Goal: Transaction & Acquisition: Purchase product/service

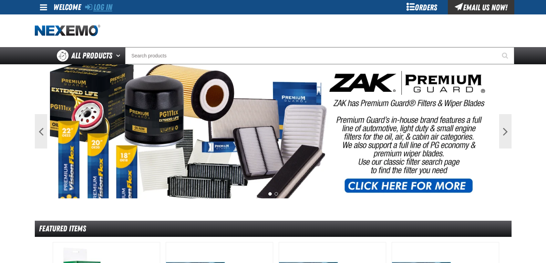
click at [108, 6] on link "Log In" at bounding box center [98, 7] width 27 height 10
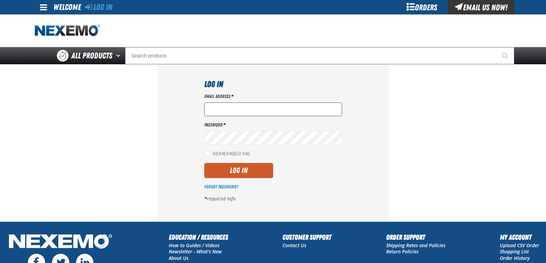
click at [221, 108] on input "Email Address *" at bounding box center [273, 110] width 138 height 14
click at [234, 110] on input "Email Address *" at bounding box center [273, 110] width 138 height 14
type input "mroderick@vtaig.com"
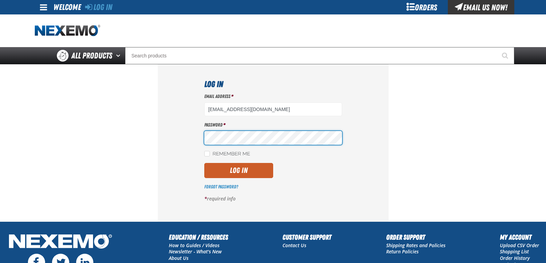
click at [171, 135] on div "Log In Email Address * mroderick@vtaig.com Password * Remember Me Log In" at bounding box center [273, 142] width 231 height 157
click at [204, 163] on button "Log In" at bounding box center [238, 170] width 69 height 15
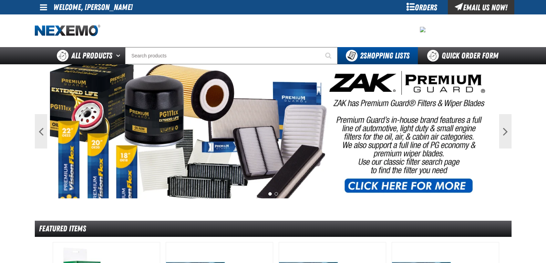
click at [44, 5] on span at bounding box center [43, 7] width 7 height 8
click at [77, 6] on li "Welcome, Maryanna Roderick" at bounding box center [92, 7] width 79 height 14
click at [426, 4] on div "Orders" at bounding box center [422, 7] width 52 height 14
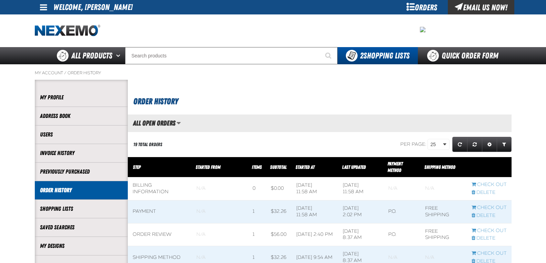
scroll to position [0, 0]
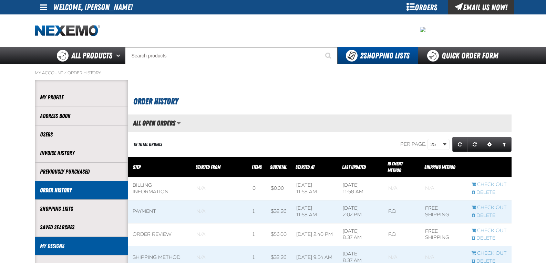
click at [57, 246] on link "My Designs" at bounding box center [81, 246] width 83 height 8
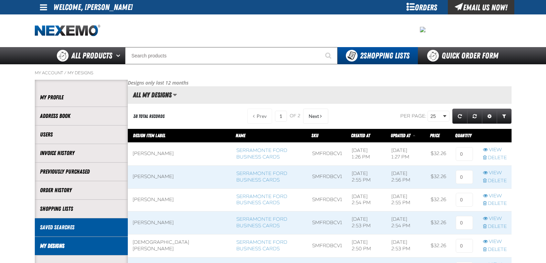
scroll to position [0, 0]
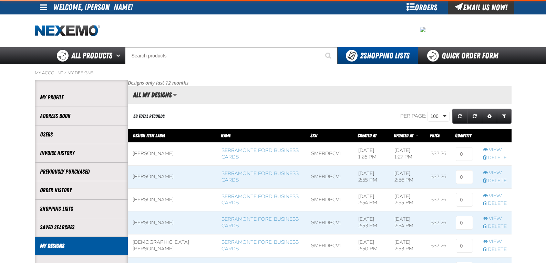
scroll to position [897, 383]
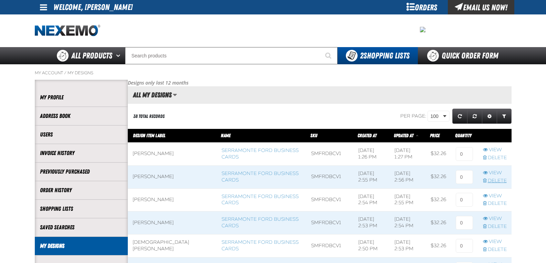
click at [499, 179] on link "Delete" at bounding box center [495, 181] width 24 height 7
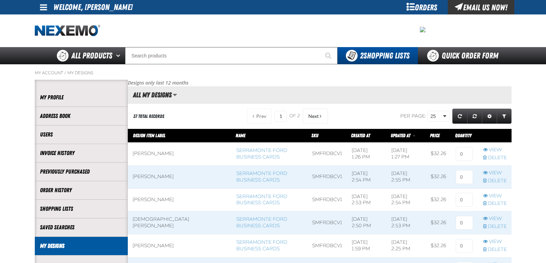
scroll to position [0, 0]
click at [500, 183] on link "Delete" at bounding box center [495, 181] width 24 height 7
click at [498, 183] on link "Delete" at bounding box center [495, 181] width 24 height 7
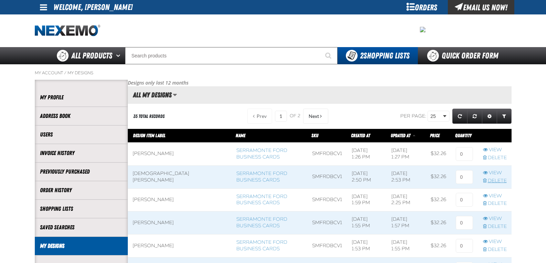
click at [498, 182] on link "Delete" at bounding box center [495, 181] width 24 height 7
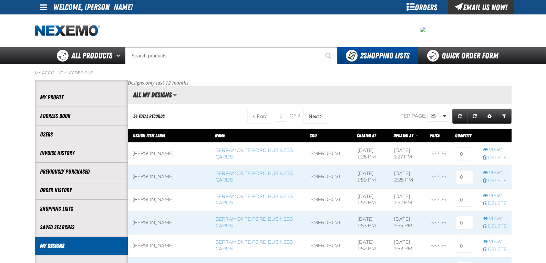
scroll to position [0, 0]
click at [500, 202] on link "Delete" at bounding box center [495, 204] width 24 height 7
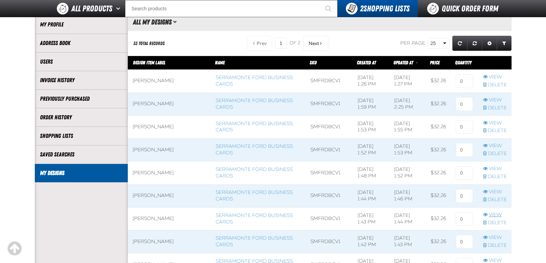
scroll to position [69, 0]
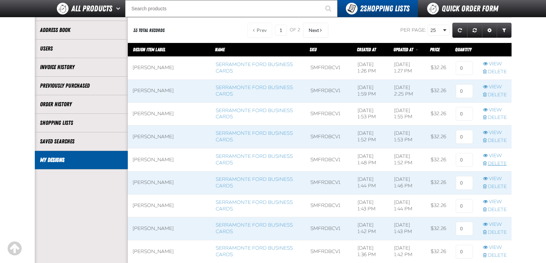
click at [500, 165] on link "Delete" at bounding box center [495, 164] width 24 height 7
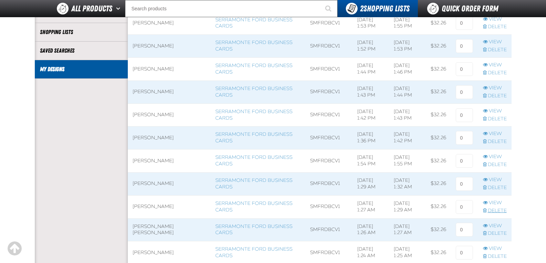
scroll to position [172, 0]
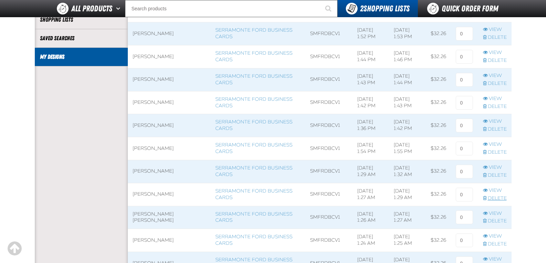
click at [498, 200] on link "Delete" at bounding box center [495, 198] width 24 height 7
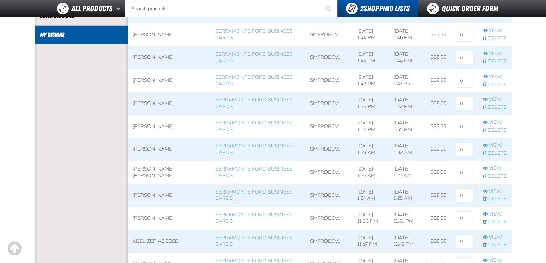
scroll to position [275, 0]
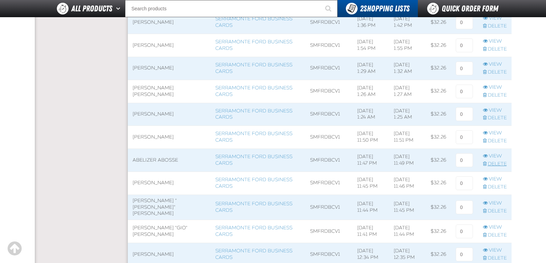
click at [501, 164] on link "Delete" at bounding box center [495, 164] width 24 height 7
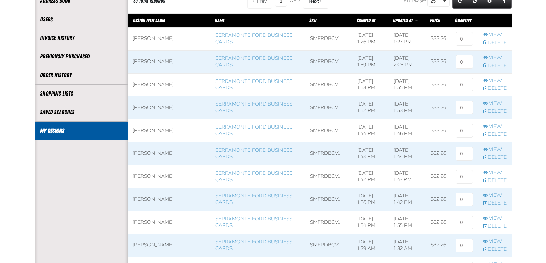
scroll to position [275, 0]
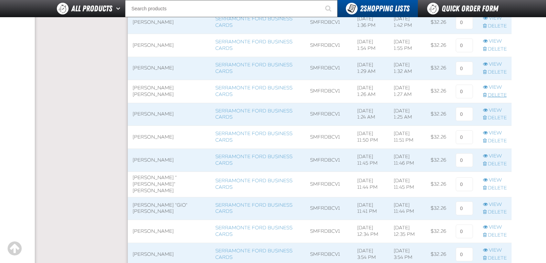
click at [497, 95] on link "Delete" at bounding box center [495, 95] width 24 height 7
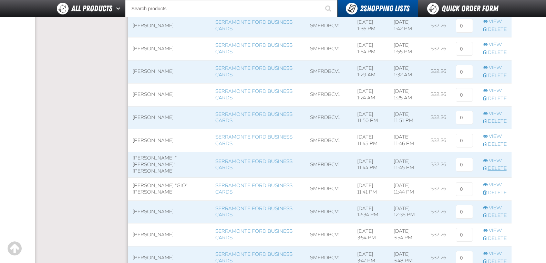
scroll to position [275, 0]
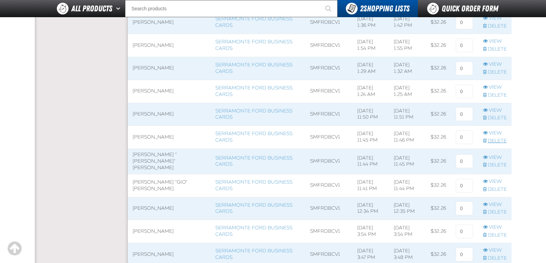
click at [490, 141] on link "Delete" at bounding box center [495, 141] width 24 height 7
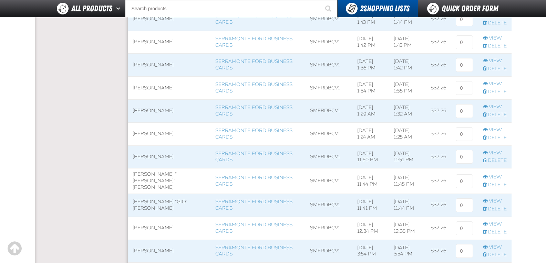
scroll to position [241, 0]
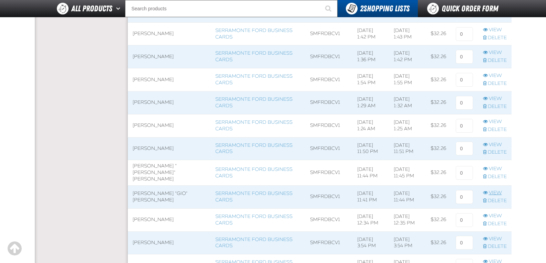
click at [504, 195] on span at bounding box center [494, 197] width 33 height 23
click at [505, 198] on link "Delete" at bounding box center [495, 201] width 24 height 7
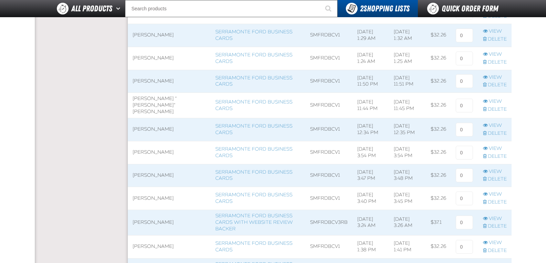
scroll to position [0, 0]
click at [494, 247] on link "Delete" at bounding box center [495, 249] width 24 height 7
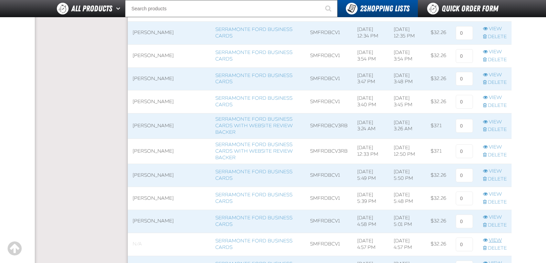
scroll to position [447, 0]
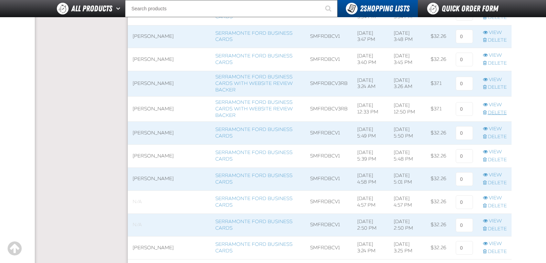
click at [491, 112] on link "Delete" at bounding box center [495, 113] width 24 height 7
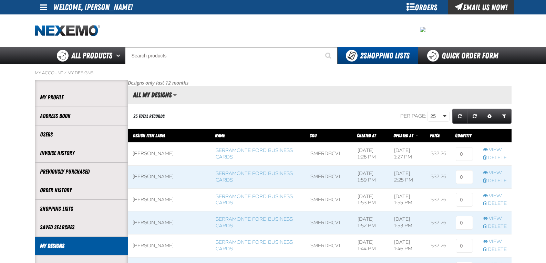
scroll to position [0, 0]
click at [232, 146] on span at bounding box center [258, 154] width 95 height 23
click at [234, 150] on link "Serramonte Ford Business Cards" at bounding box center [253, 154] width 77 height 12
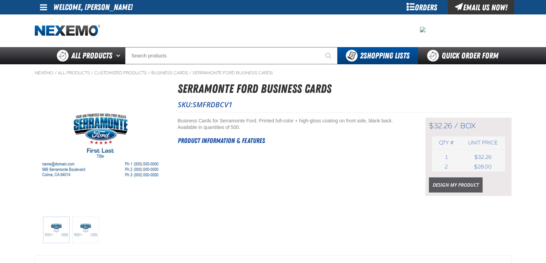
click at [463, 187] on link "Design My Product" at bounding box center [456, 185] width 54 height 15
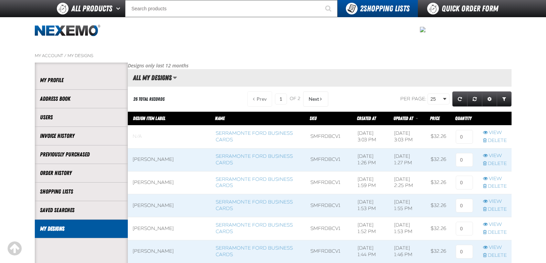
scroll to position [413, 0]
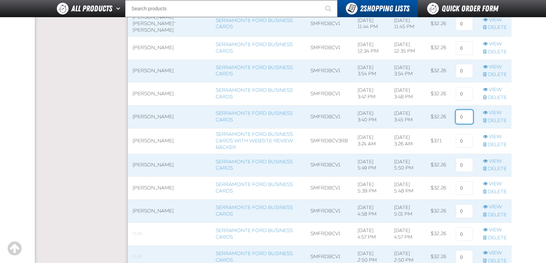
click at [465, 113] on input at bounding box center [463, 117] width 17 height 14
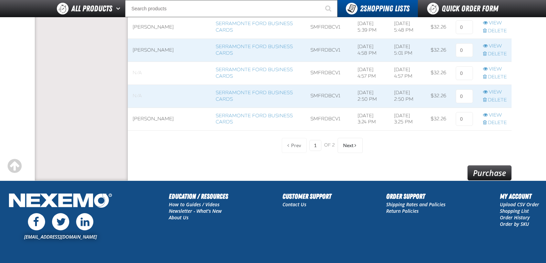
scroll to position [585, 0]
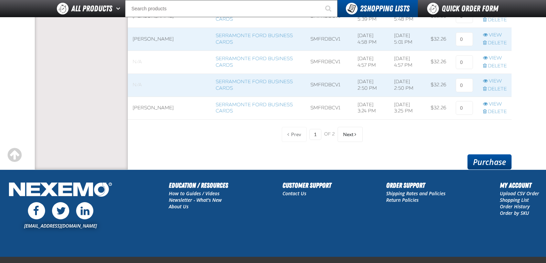
type input "1"
click at [490, 162] on link "Purchase" at bounding box center [489, 162] width 44 height 15
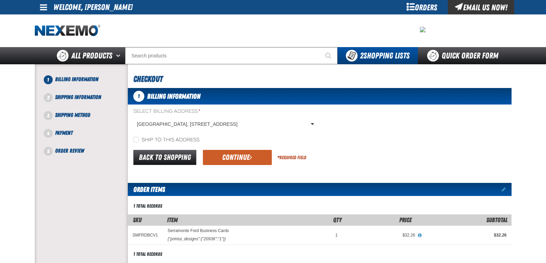
click at [235, 148] on form "Select Billing Address * Serramonte Ford, 999 Serramonte Boulevard, COLMA CA US…" at bounding box center [319, 137] width 383 height 59
click at [238, 151] on button "Continue" at bounding box center [237, 157] width 69 height 15
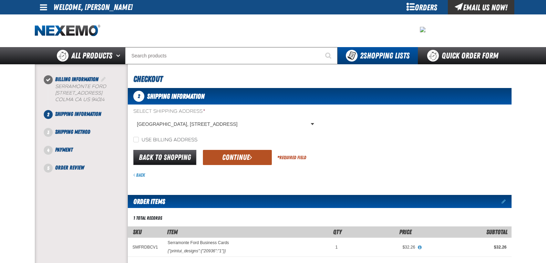
click at [236, 152] on button "Continue" at bounding box center [237, 157] width 69 height 15
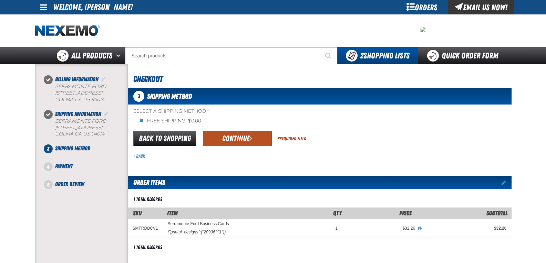
click at [238, 145] on button "Continue" at bounding box center [237, 138] width 69 height 15
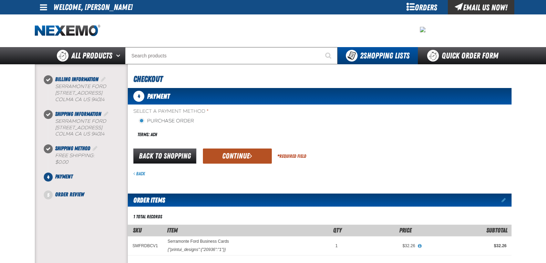
click at [255, 153] on button "Continue" at bounding box center [237, 156] width 69 height 15
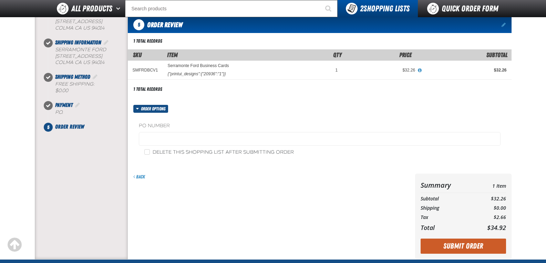
scroll to position [172, 0]
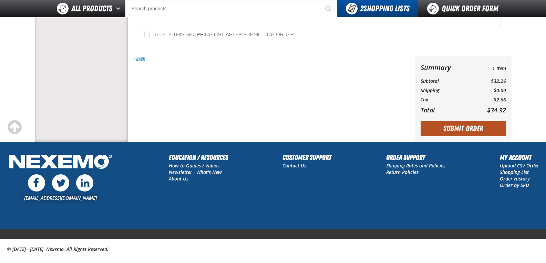
click at [483, 127] on button "Submit Order" at bounding box center [462, 128] width 85 height 15
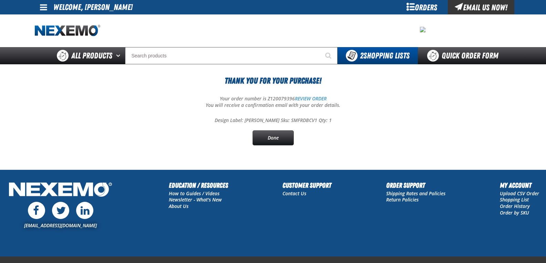
click at [420, 8] on div "Orders" at bounding box center [422, 7] width 52 height 14
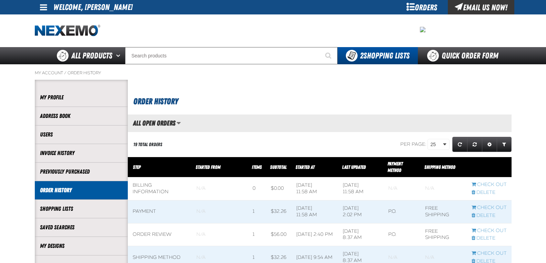
scroll to position [0, 0]
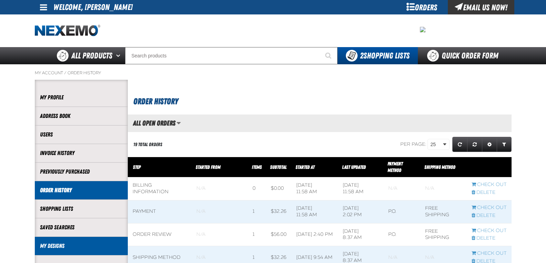
click at [66, 250] on link "My Designs" at bounding box center [81, 246] width 83 height 8
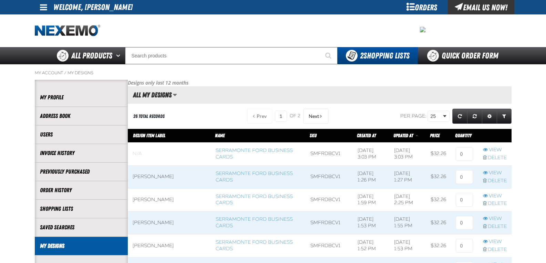
scroll to position [0, 0]
click at [219, 149] on link "Serramonte Ford Business Cards" at bounding box center [253, 154] width 77 height 12
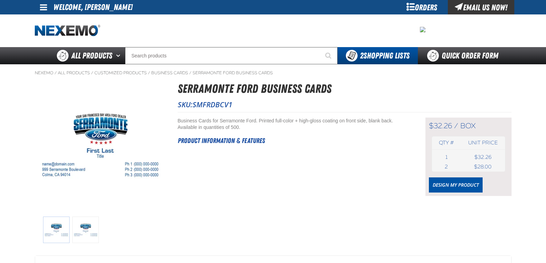
click at [459, 194] on div "$32.26 / box box Qty # Unit price 1 box USD 2" at bounding box center [468, 157] width 86 height 78
click at [459, 188] on link "Design My Product" at bounding box center [456, 185] width 54 height 15
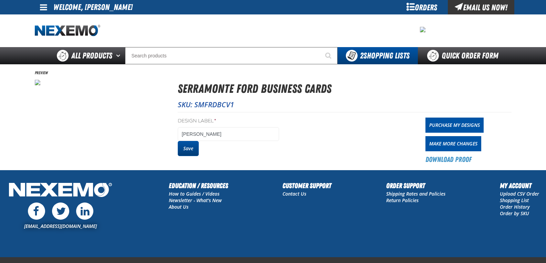
click at [189, 147] on button "Save" at bounding box center [188, 148] width 21 height 15
click at [461, 127] on link "Purchase My Designs" at bounding box center [454, 125] width 58 height 15
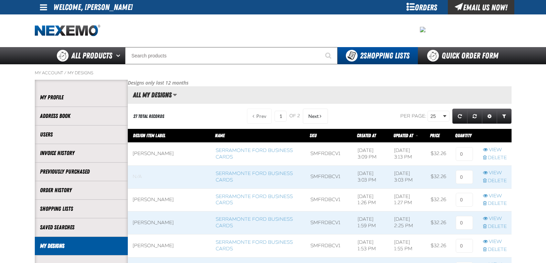
scroll to position [0, 0]
click at [497, 180] on link "Delete" at bounding box center [495, 181] width 24 height 7
click at [236, 146] on td "Serramonte Ford Business Cards" at bounding box center [258, 153] width 95 height 23
click at [238, 150] on link "Serramonte Ford Business Cards" at bounding box center [253, 154] width 77 height 12
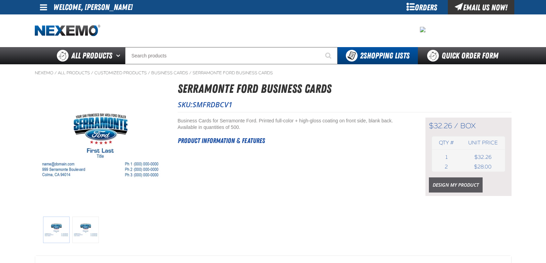
click at [480, 184] on link "Design My Product" at bounding box center [456, 185] width 54 height 15
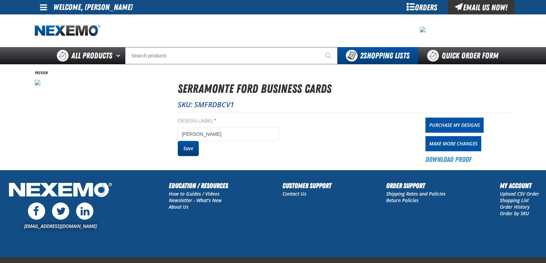
click at [194, 151] on button "Save" at bounding box center [188, 148] width 21 height 15
drag, startPoint x: 0, startPoint y: 0, endPoint x: 458, endPoint y: 126, distance: 474.9
click at [458, 126] on link "Purchase My Designs" at bounding box center [454, 125] width 58 height 15
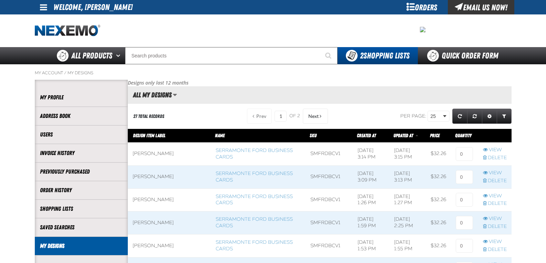
scroll to position [0, 0]
click at [215, 176] on link "Serramonte Ford Business Cards" at bounding box center [253, 177] width 77 height 12
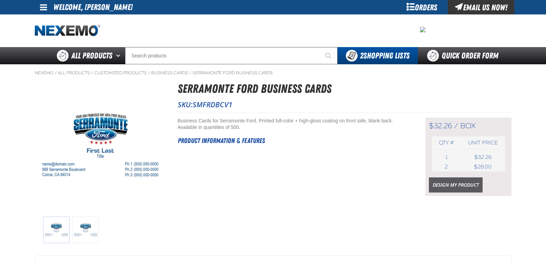
click at [469, 186] on link "Design My Product" at bounding box center [456, 185] width 54 height 15
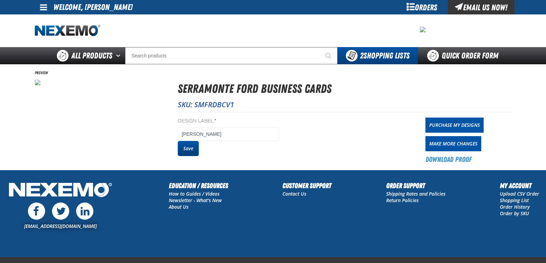
click at [194, 147] on button "Save" at bounding box center [188, 148] width 21 height 15
click at [447, 126] on link "Purchase My Designs" at bounding box center [454, 125] width 58 height 15
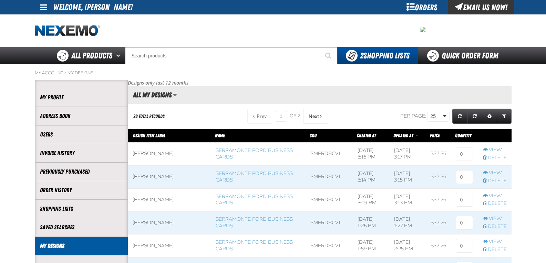
scroll to position [0, 0]
click at [489, 194] on link "View" at bounding box center [495, 196] width 24 height 7
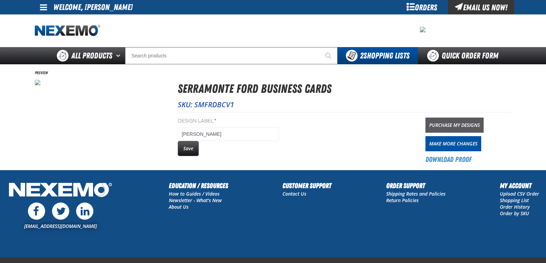
click at [456, 125] on link "Purchase My Designs" at bounding box center [454, 125] width 58 height 15
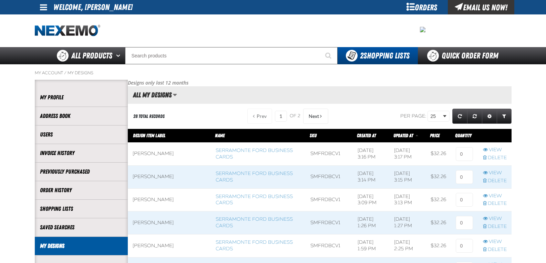
scroll to position [0, 0]
click at [462, 154] on input at bounding box center [463, 154] width 17 height 14
type input "1"
click at [466, 178] on input at bounding box center [463, 177] width 17 height 14
type input "1"
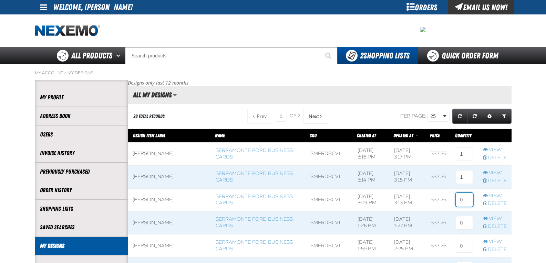
click at [461, 201] on input at bounding box center [463, 200] width 17 height 14
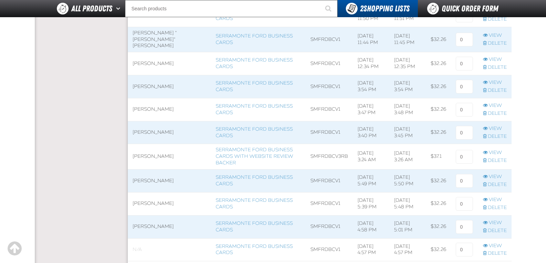
scroll to position [623, 0]
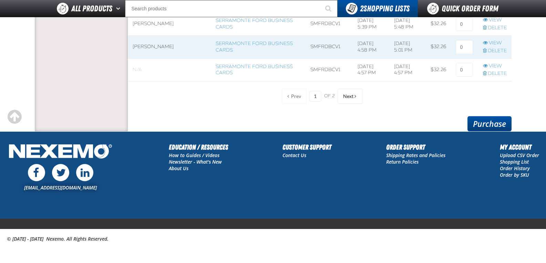
type input "1"
click at [484, 118] on link "Purchase" at bounding box center [489, 123] width 44 height 15
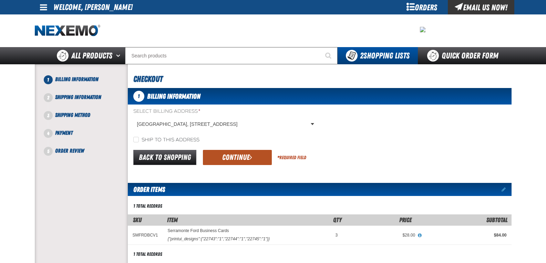
click at [215, 155] on button "Continue" at bounding box center [237, 157] width 69 height 15
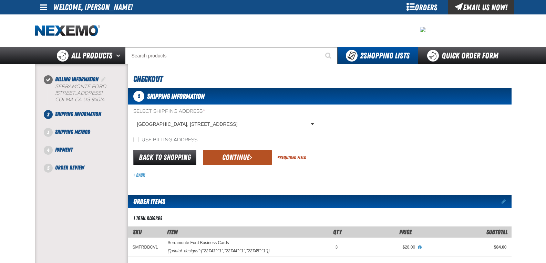
click at [244, 157] on button "Continue" at bounding box center [237, 157] width 69 height 15
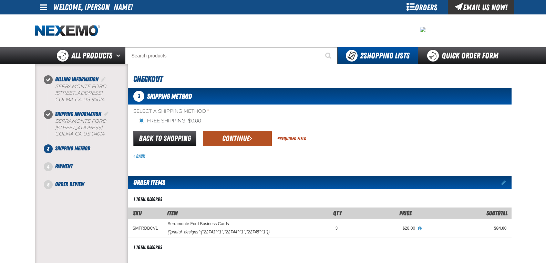
click at [232, 142] on button "Continue" at bounding box center [237, 138] width 69 height 15
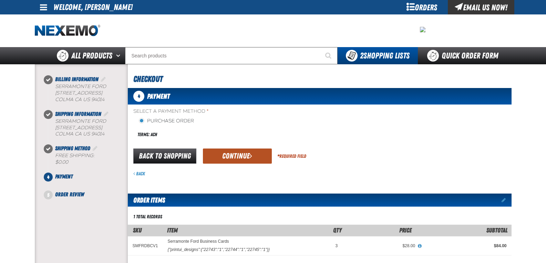
click at [234, 154] on button "Continue" at bounding box center [237, 156] width 69 height 15
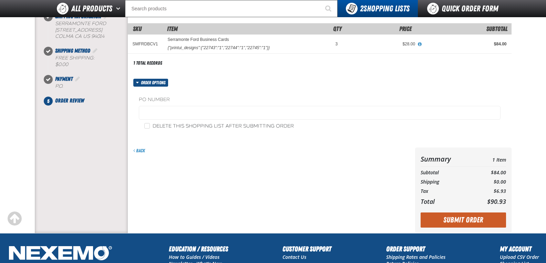
scroll to position [182, 0]
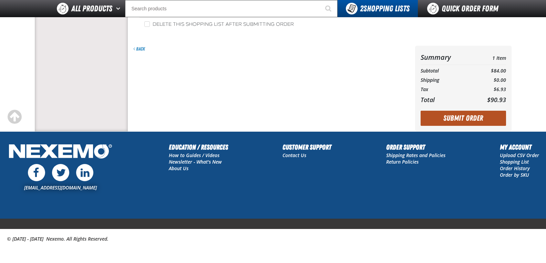
click at [492, 123] on button "Submit Order" at bounding box center [462, 118] width 85 height 15
